Goal: Task Accomplishment & Management: Manage account settings

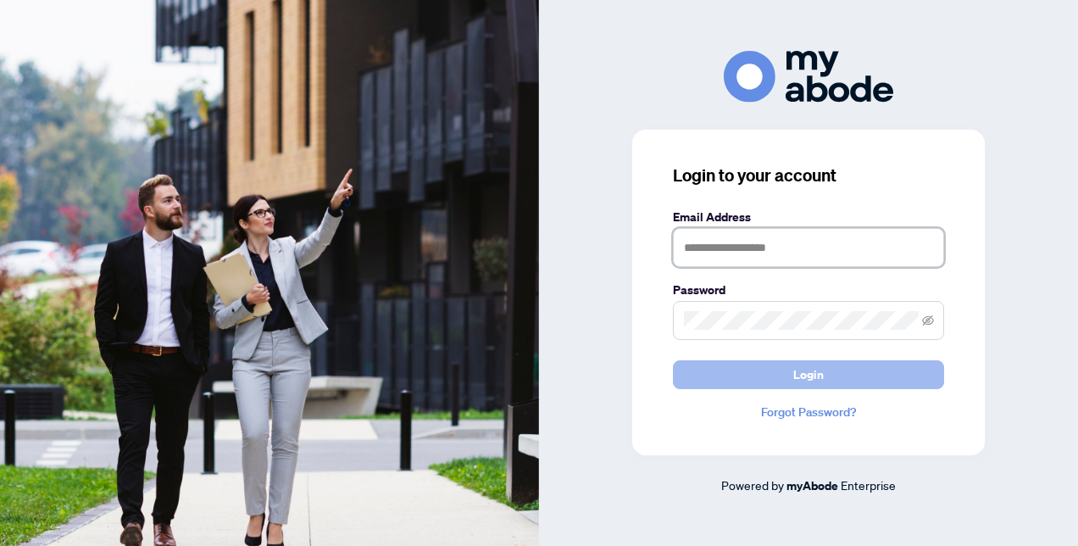
type input "**********"
click at [783, 369] on button "Login" at bounding box center [808, 374] width 271 height 29
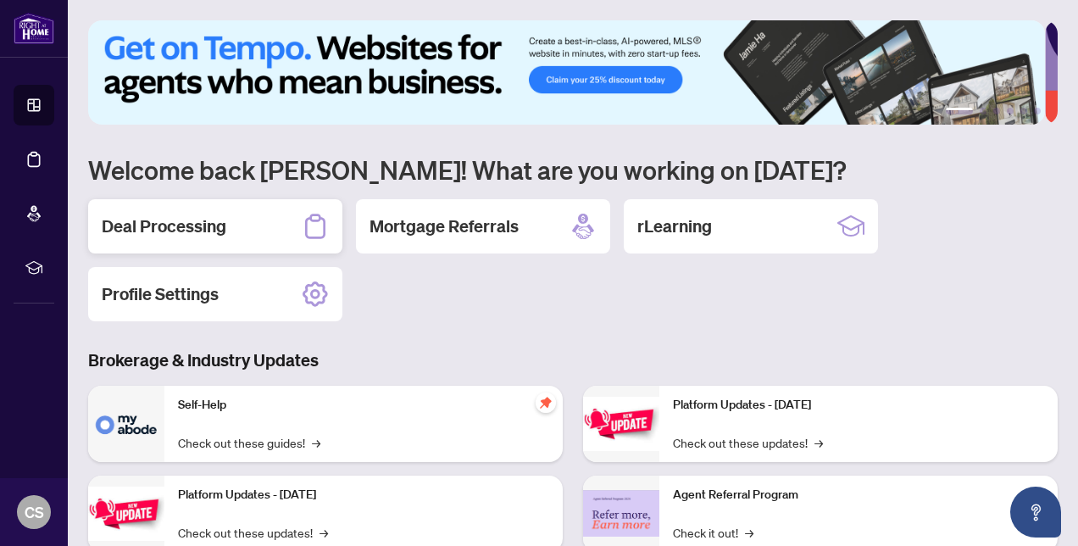
click at [152, 216] on h2 "Deal Processing" at bounding box center [164, 226] width 125 height 24
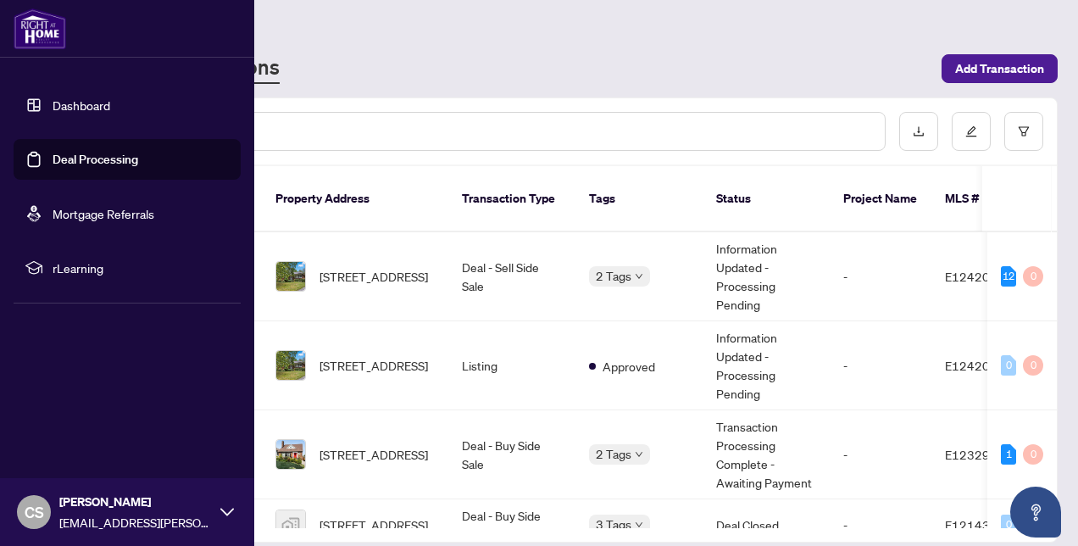
click at [61, 105] on link "Dashboard" at bounding box center [82, 104] width 58 height 15
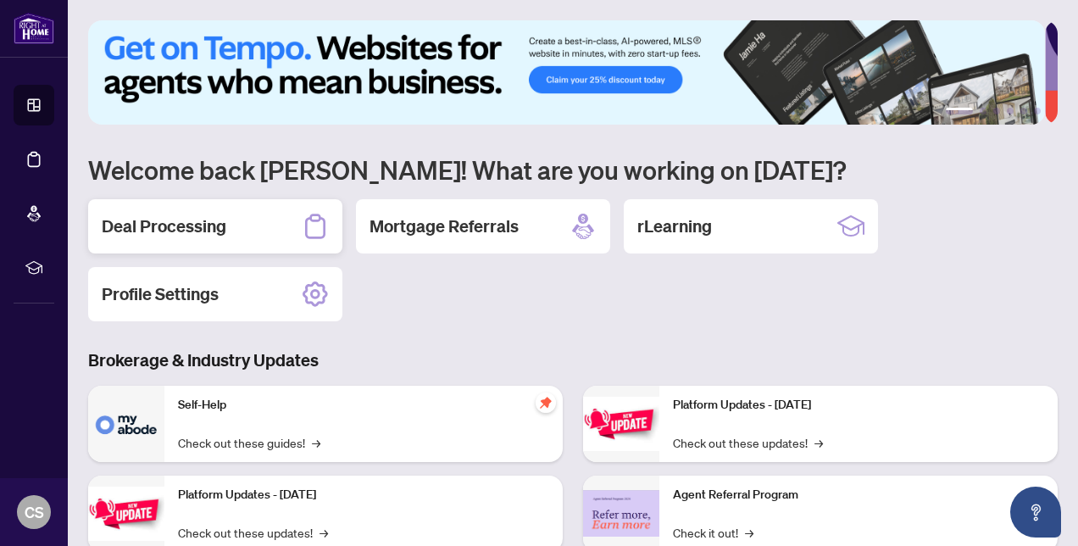
click at [219, 225] on h2 "Deal Processing" at bounding box center [164, 226] width 125 height 24
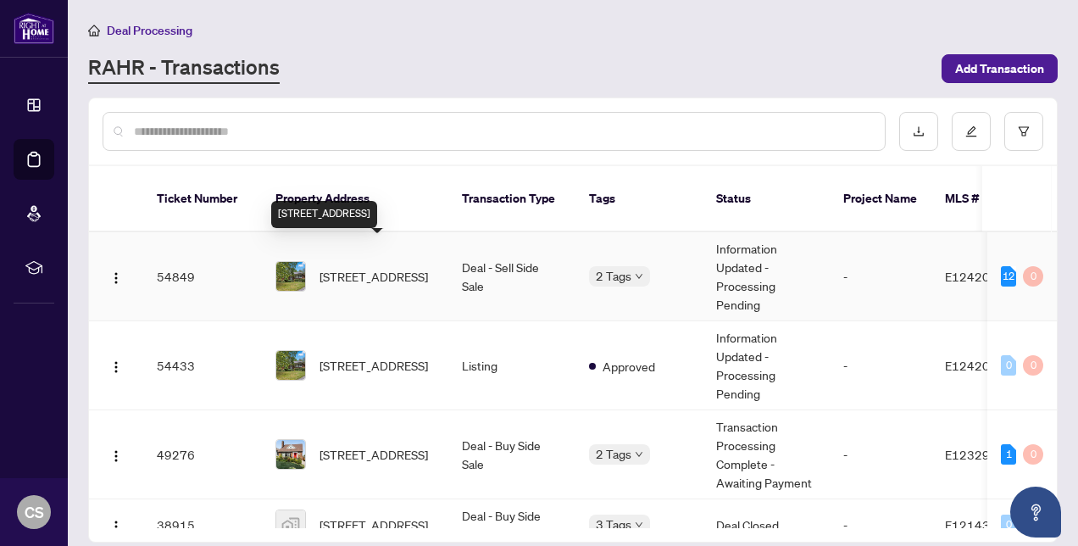
click at [391, 267] on span "81 Meadow Cres, Whitby, Ontario L1N 3J2, Canada" at bounding box center [373, 276] width 108 height 19
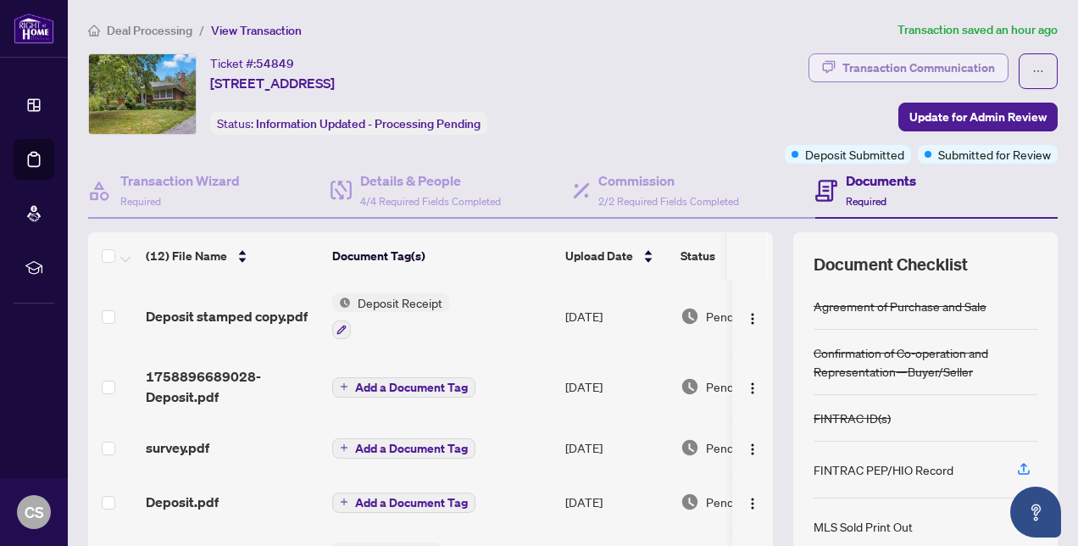
click at [877, 66] on div "Transaction Communication" at bounding box center [918, 67] width 152 height 27
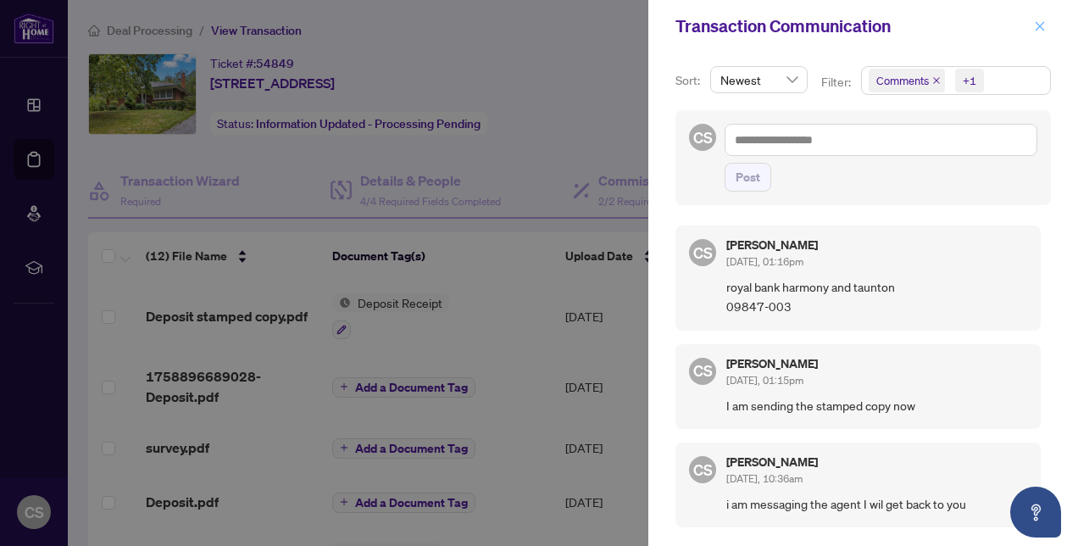
click at [1036, 24] on icon "close" at bounding box center [1039, 26] width 12 height 12
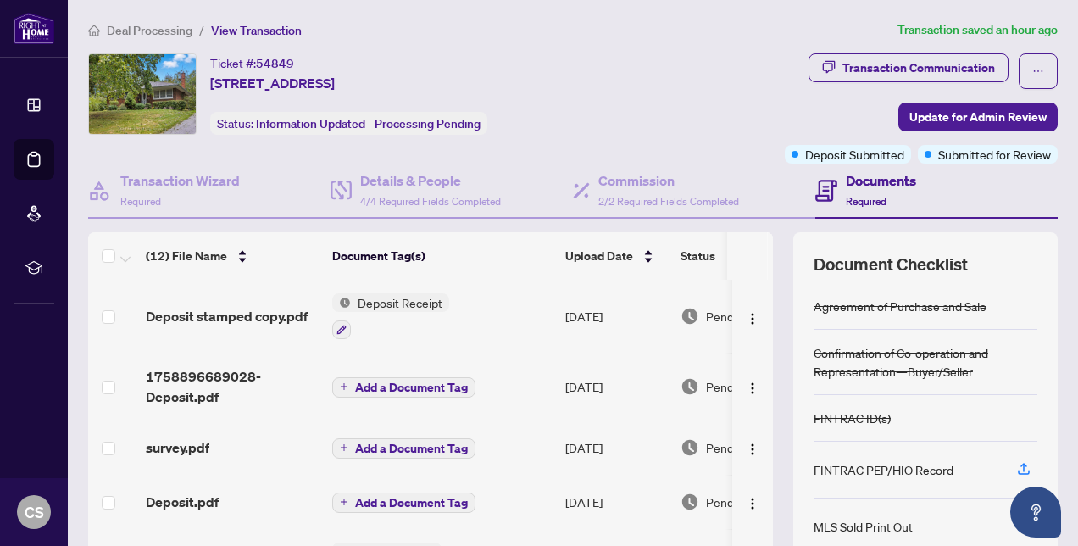
click at [852, 186] on h4 "Documents" at bounding box center [880, 180] width 70 height 20
